Goal: Check status: Check status

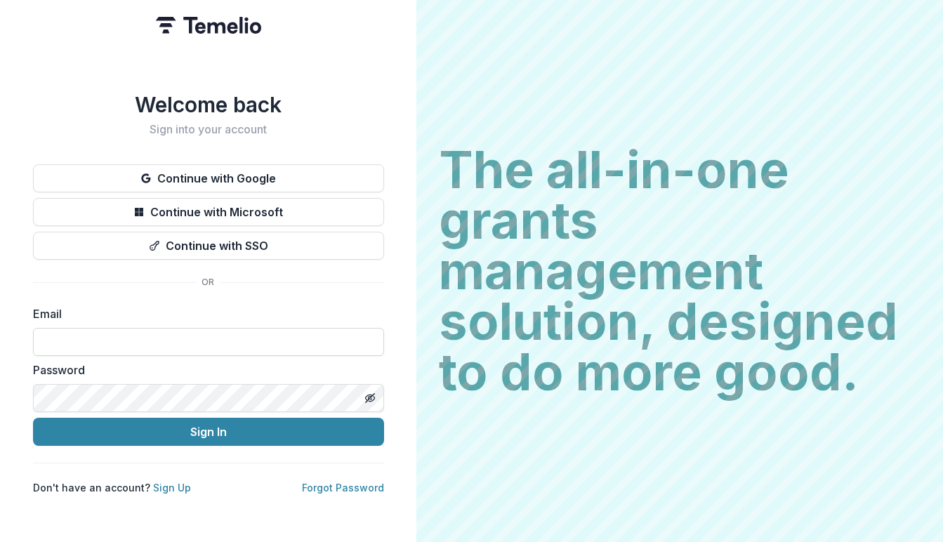
click at [272, 331] on input at bounding box center [208, 342] width 351 height 28
type input "**********"
drag, startPoint x: 264, startPoint y: 423, endPoint x: 391, endPoint y: 388, distance: 132.0
click at [264, 423] on button "Sign In" at bounding box center [208, 432] width 351 height 28
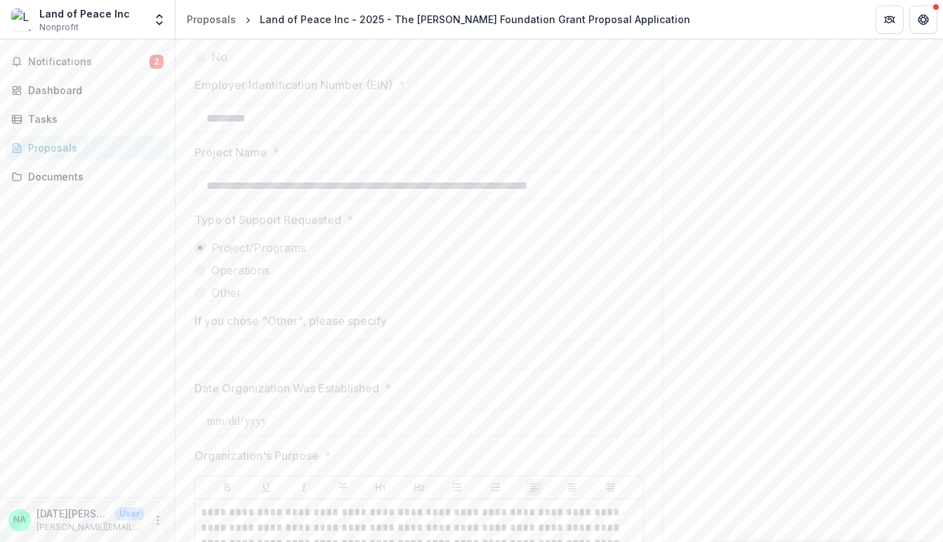
scroll to position [1012, 0]
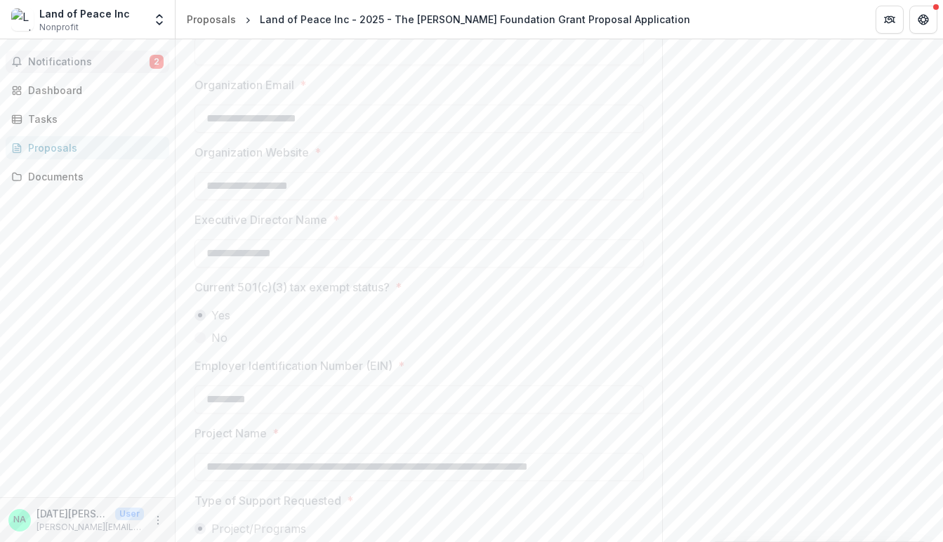
click at [107, 62] on span "Notifications" at bounding box center [88, 62] width 121 height 12
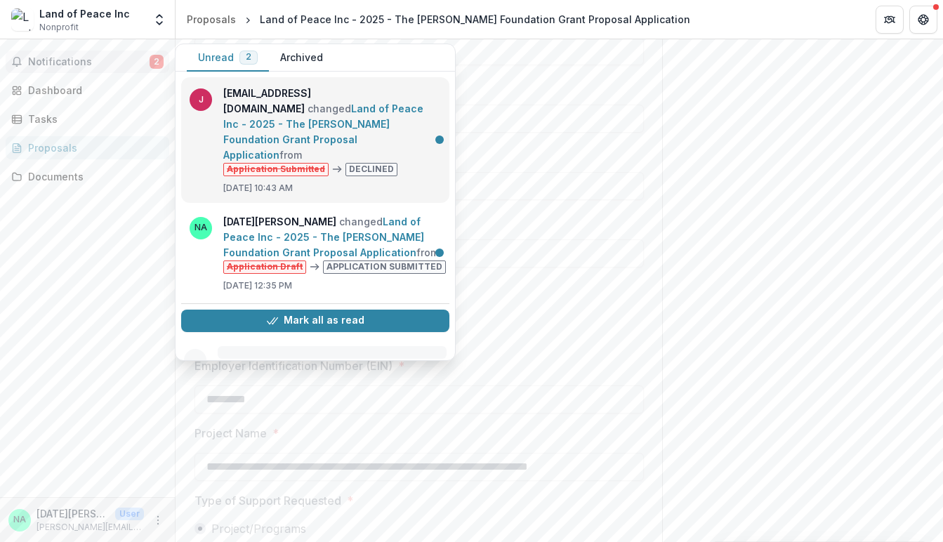
click at [354, 103] on link "Land of Peace Inc - 2025 - The [PERSON_NAME] Foundation Grant Proposal Applicat…" at bounding box center [323, 132] width 200 height 58
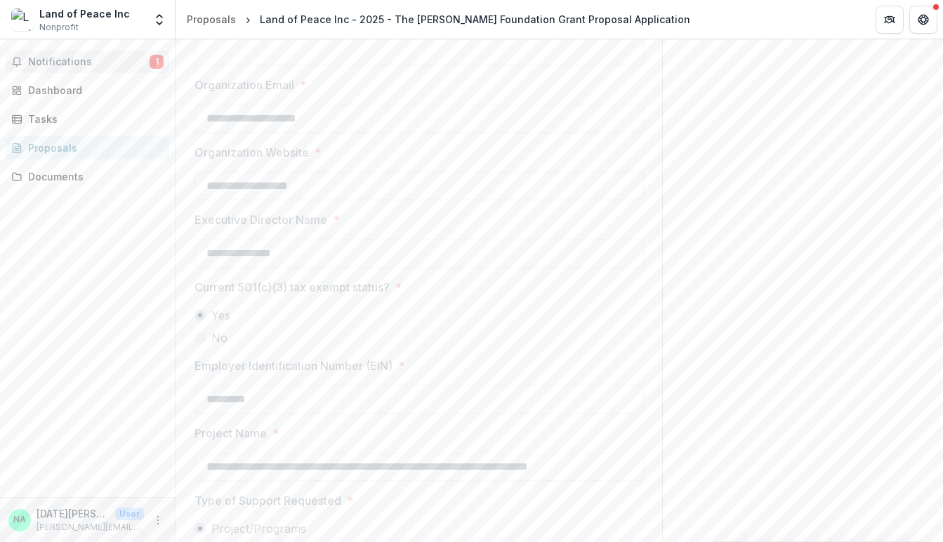
click at [85, 61] on span "Notifications" at bounding box center [88, 62] width 121 height 12
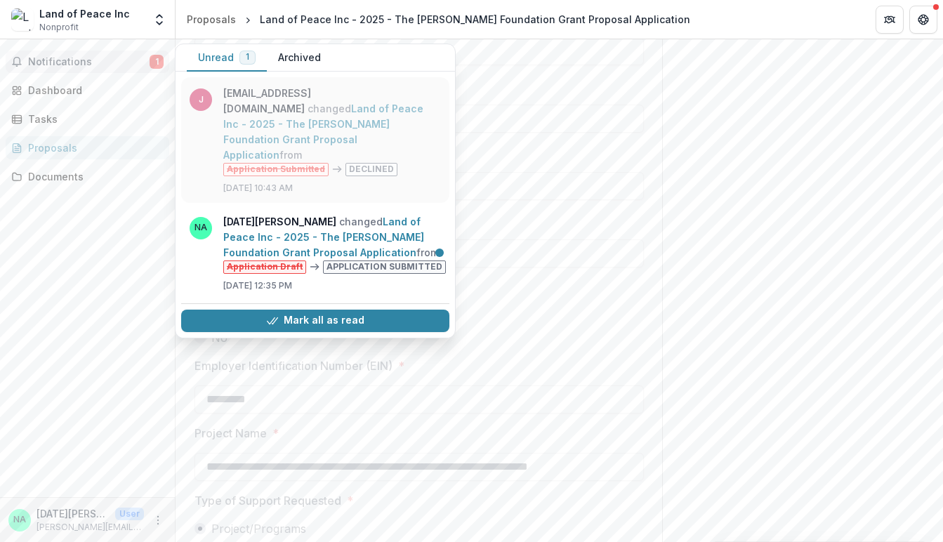
click at [408, 106] on link "Land of Peace Inc - 2025 - The [PERSON_NAME] Foundation Grant Proposal Applicat…" at bounding box center [323, 132] width 200 height 58
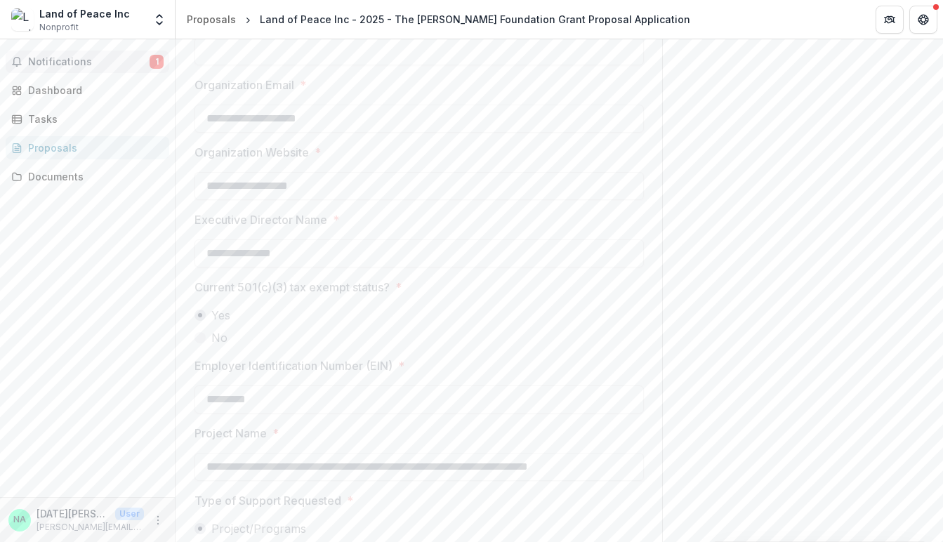
click at [51, 60] on span "Notifications" at bounding box center [88, 62] width 121 height 12
